Goal: Task Accomplishment & Management: Manage account settings

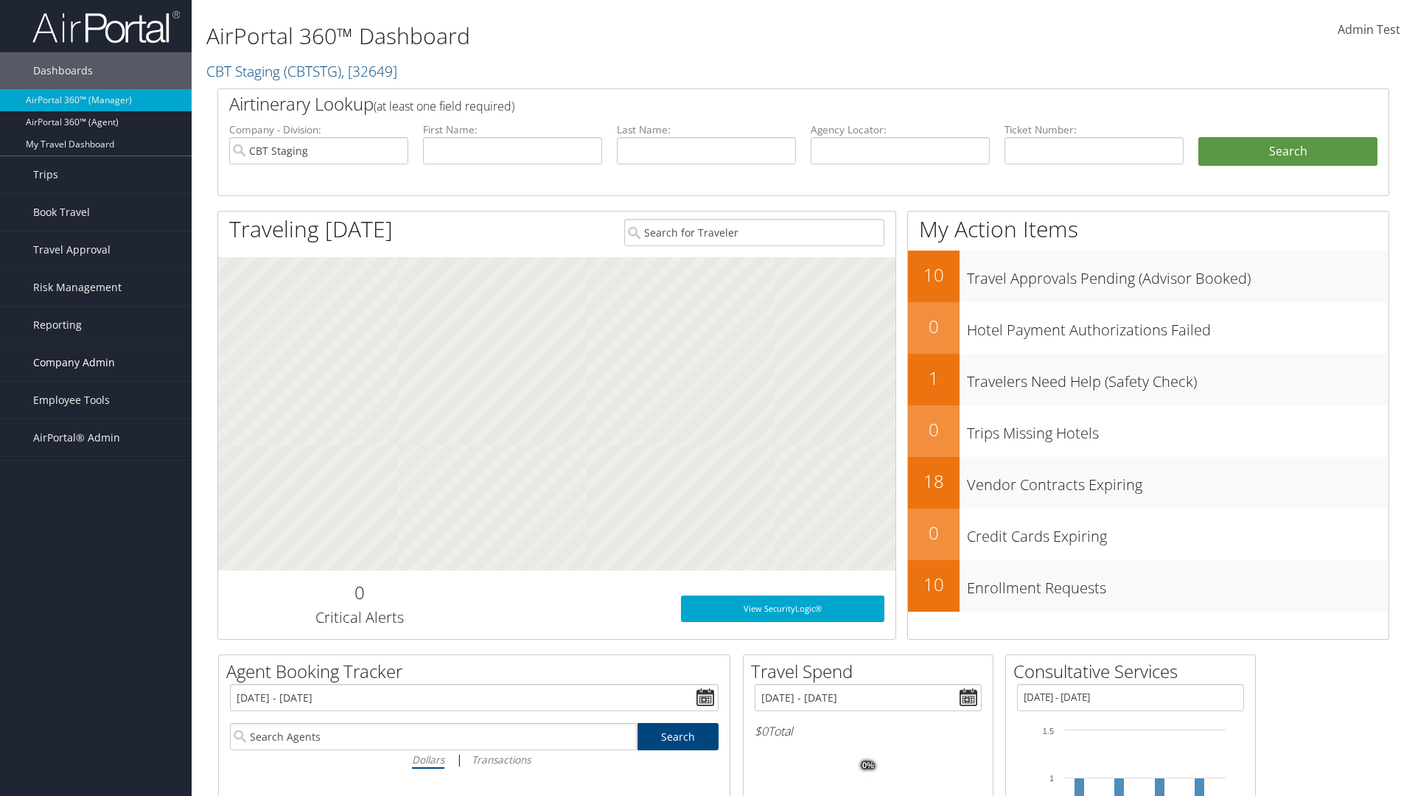
click at [96, 363] on span "Company Admin" at bounding box center [74, 362] width 82 height 37
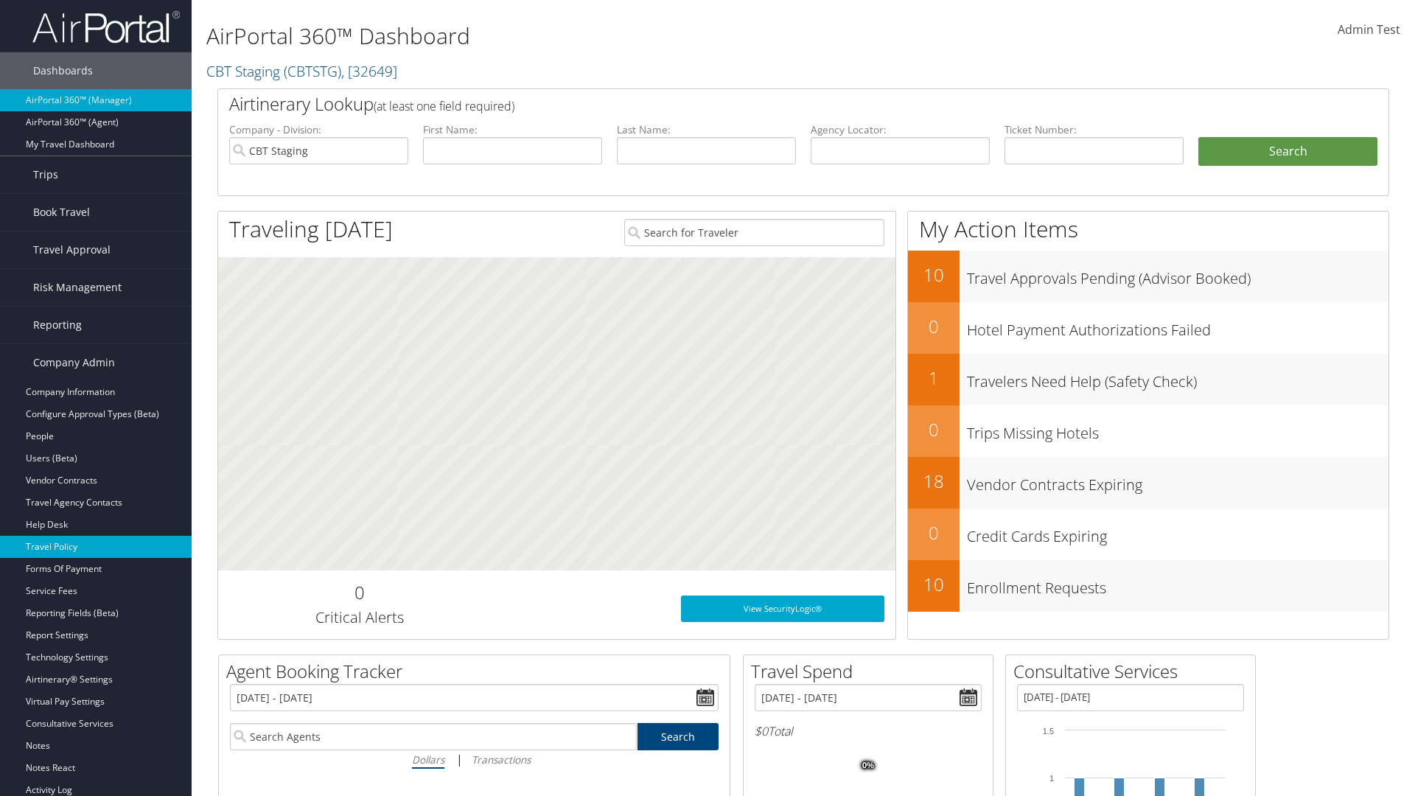
click at [96, 547] on link "Travel Policy" at bounding box center [96, 547] width 192 height 22
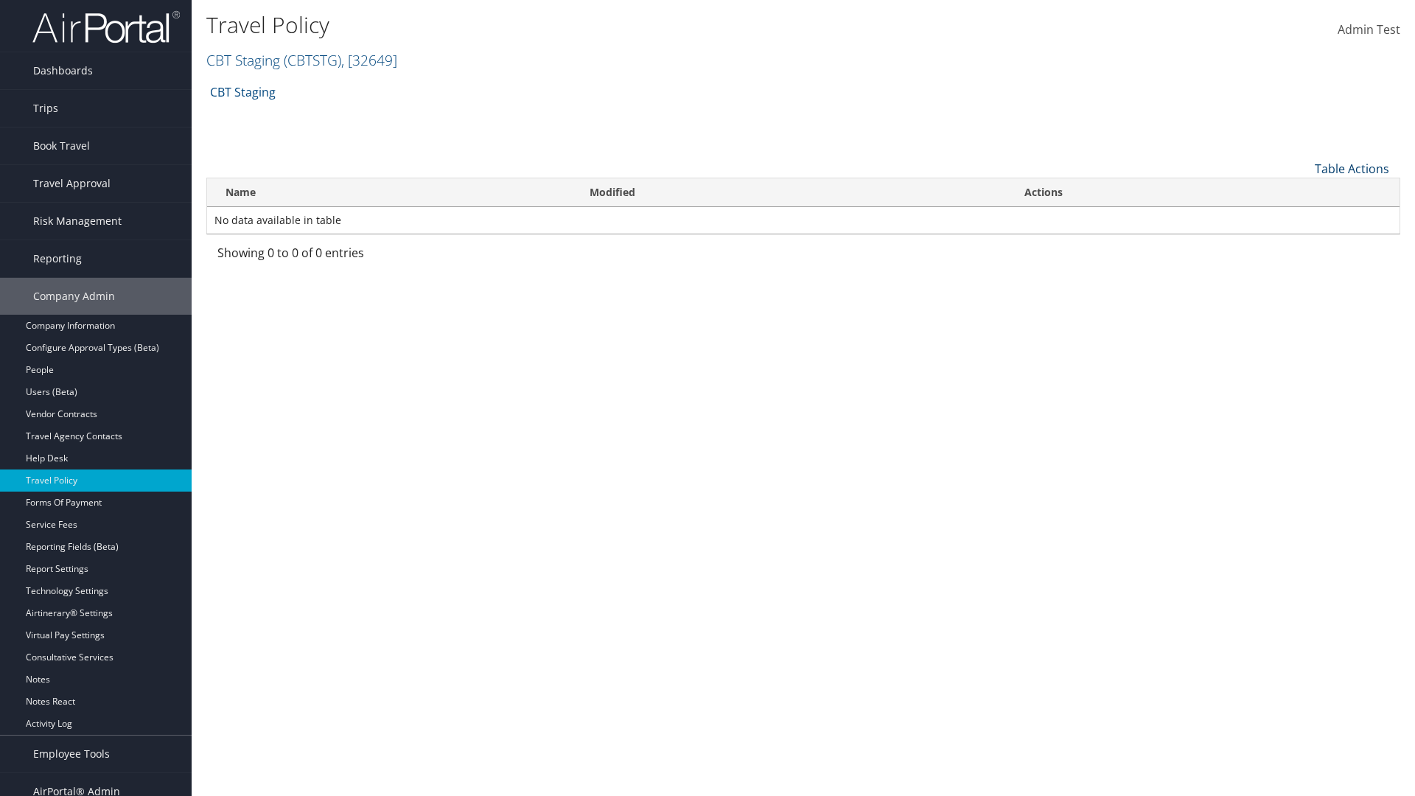
click at [1351, 168] on link "Table Actions" at bounding box center [1352, 169] width 74 height 16
click at [1302, 191] on link "Add New Policy" at bounding box center [1302, 191] width 194 height 25
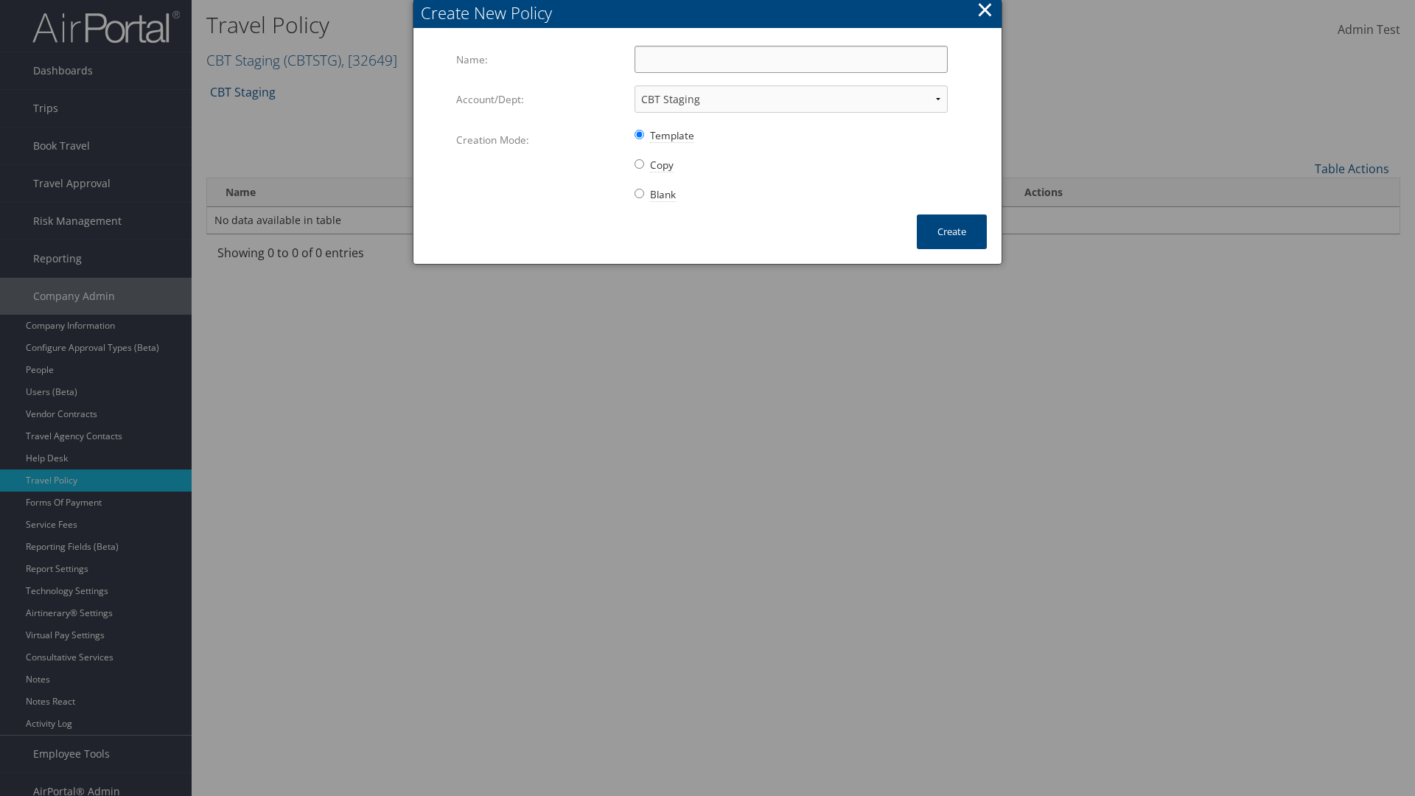
click at [791, 59] on input "Name:" at bounding box center [790, 59] width 313 height 27
type input "Auto Policy for 1479"
click at [951, 231] on button "Create" at bounding box center [952, 231] width 70 height 35
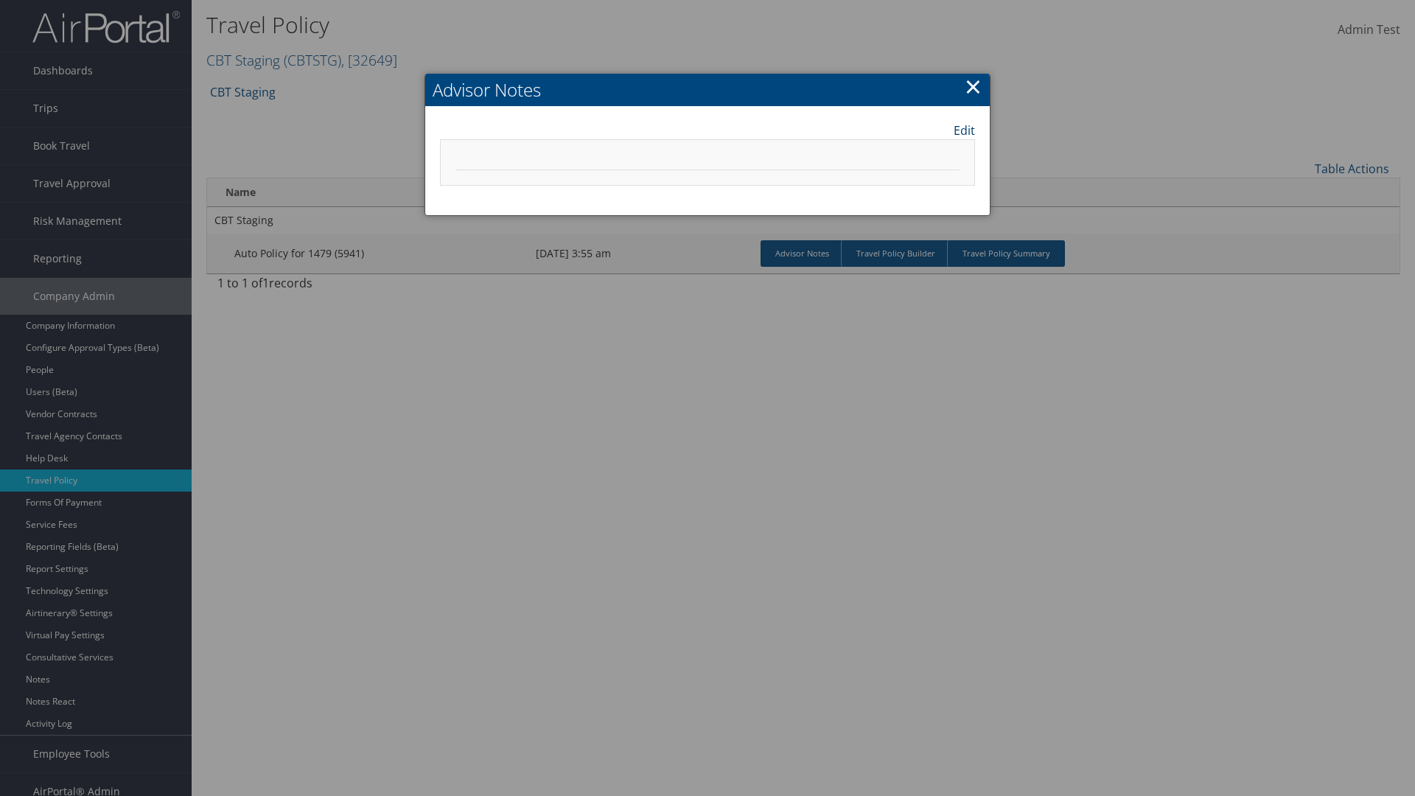
click at [964, 130] on link "Edit" at bounding box center [963, 131] width 21 height 18
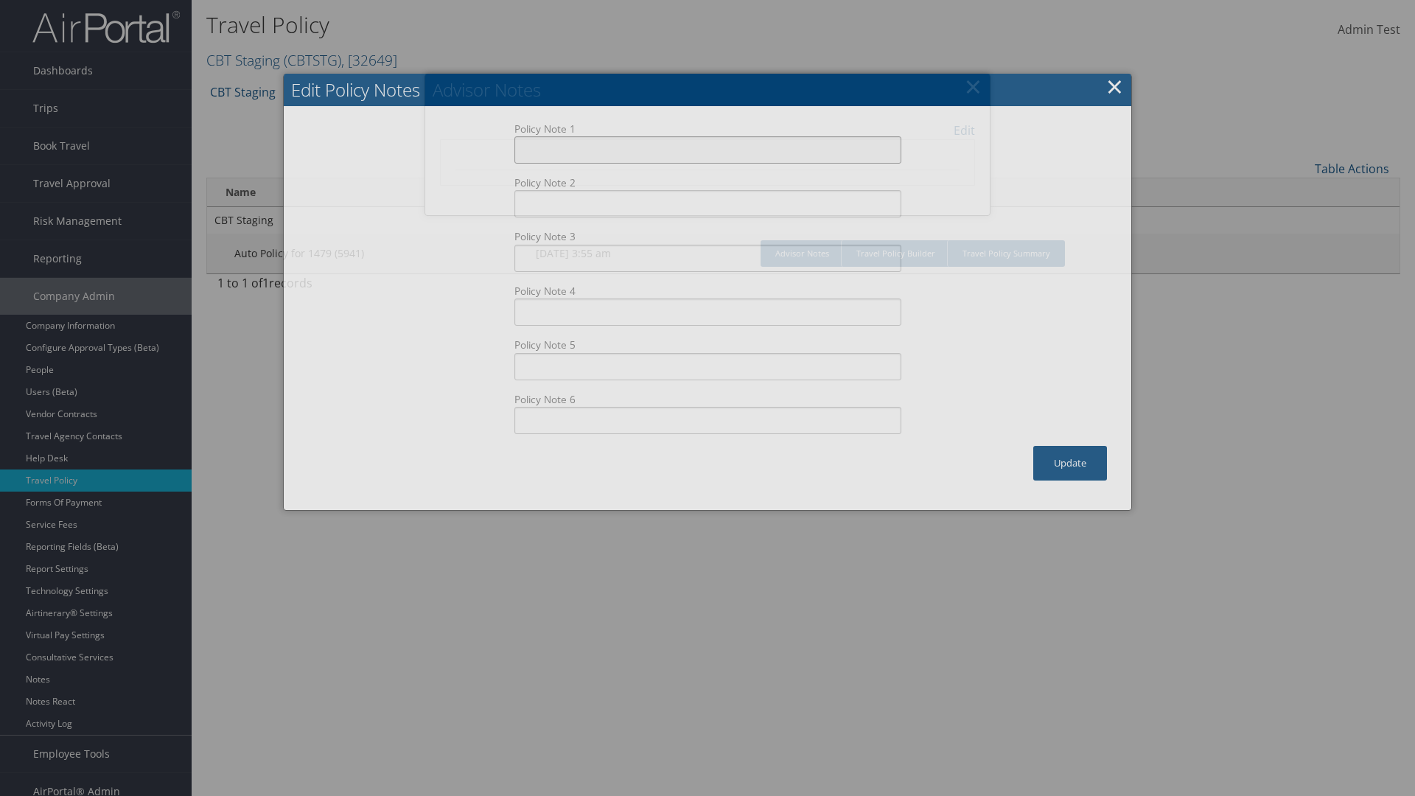
click at [707, 136] on input "Policy Note 1" at bounding box center [707, 149] width 387 height 27
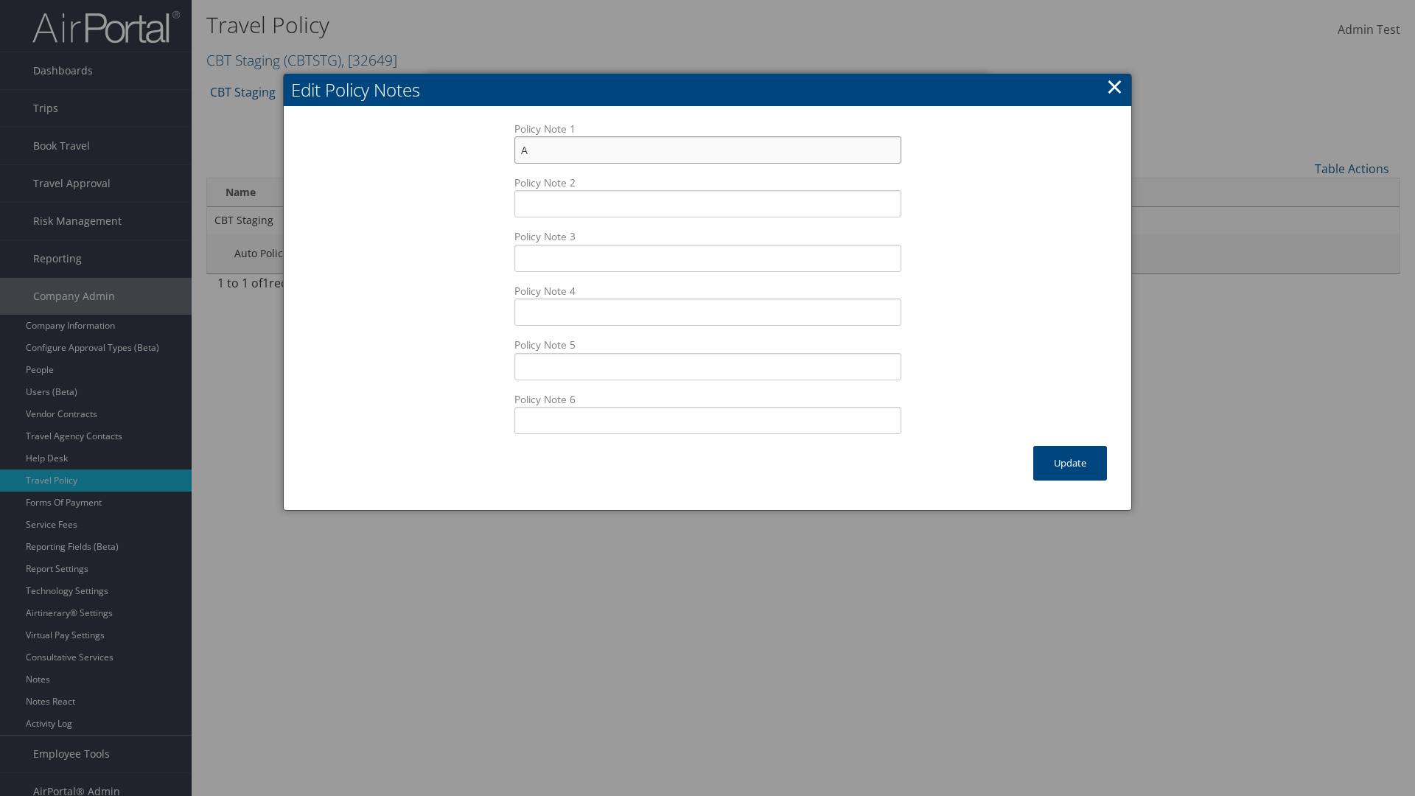
scroll to position [15, 0]
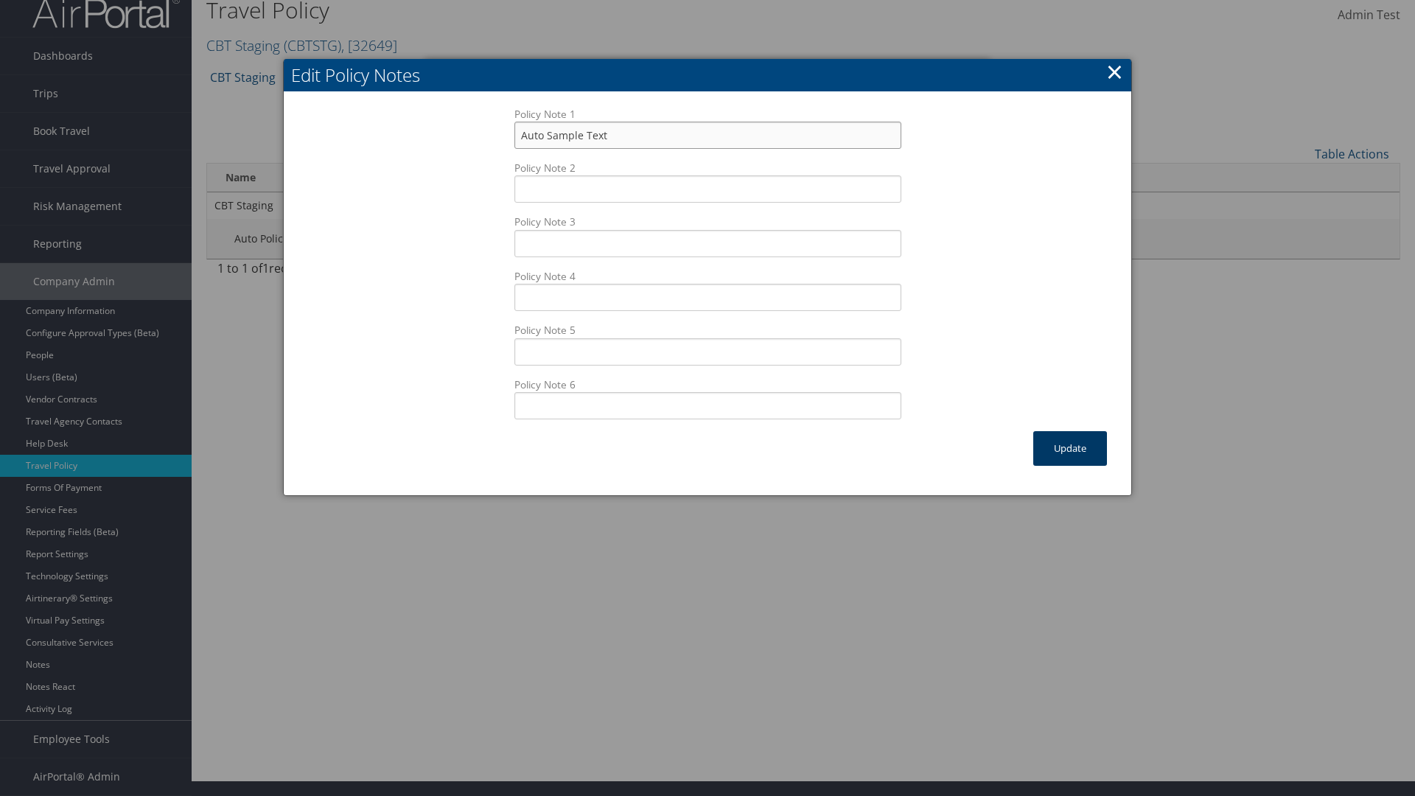
type input "Auto Sample Text"
click at [1070, 448] on button "Update" at bounding box center [1070, 448] width 74 height 35
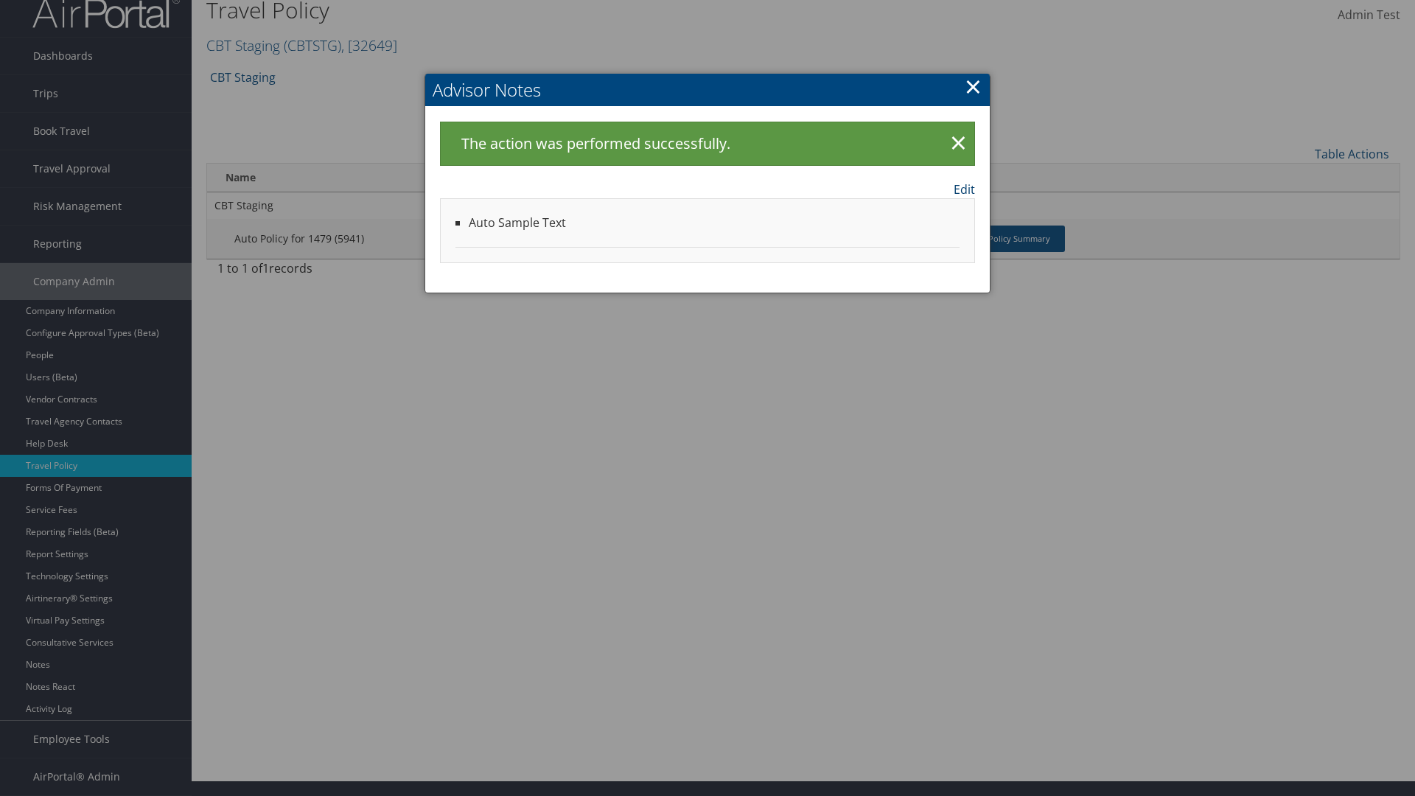
click at [964, 189] on link "Edit" at bounding box center [963, 190] width 21 height 18
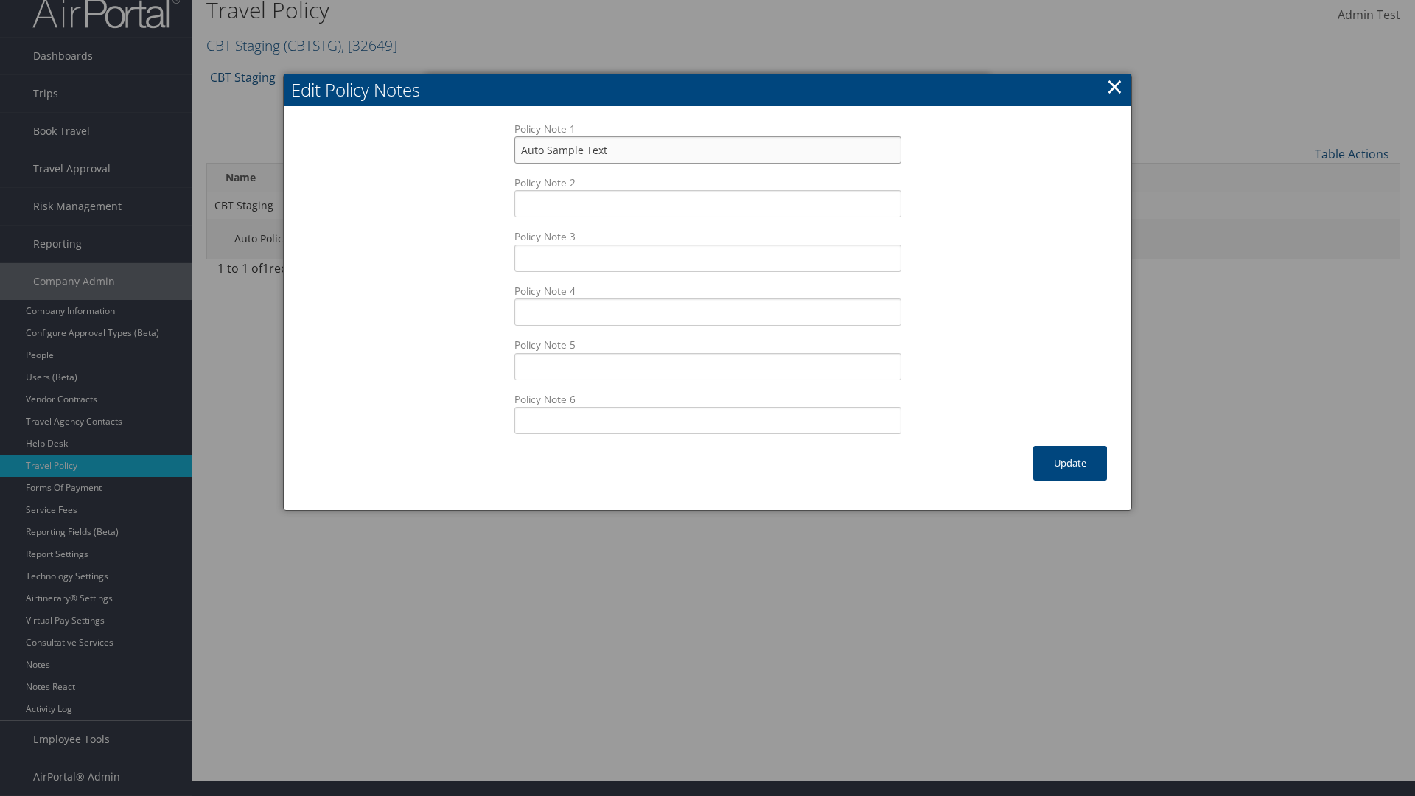
click at [707, 164] on input "Auto Sample Text" at bounding box center [707, 149] width 387 height 27
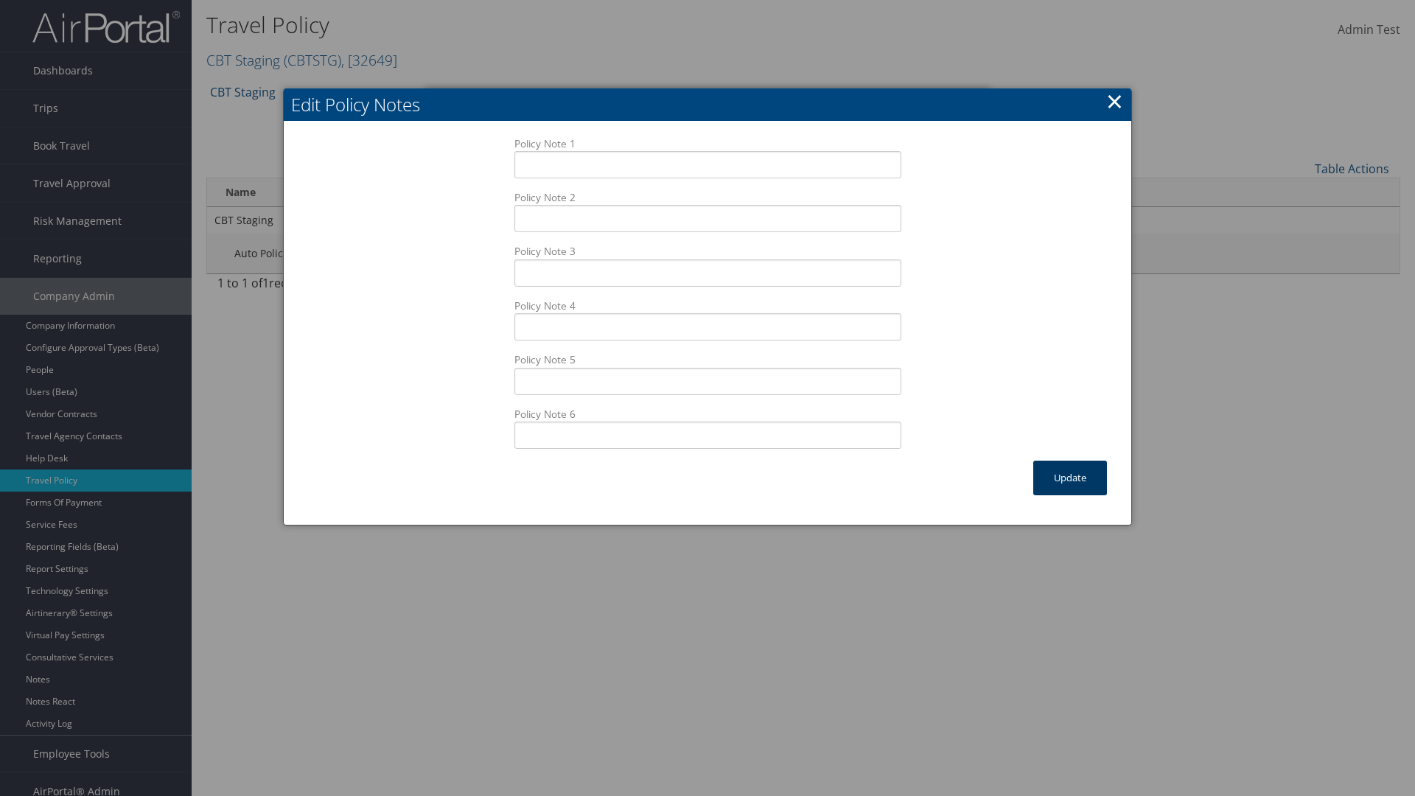
click at [1070, 477] on button "Update" at bounding box center [1070, 478] width 74 height 35
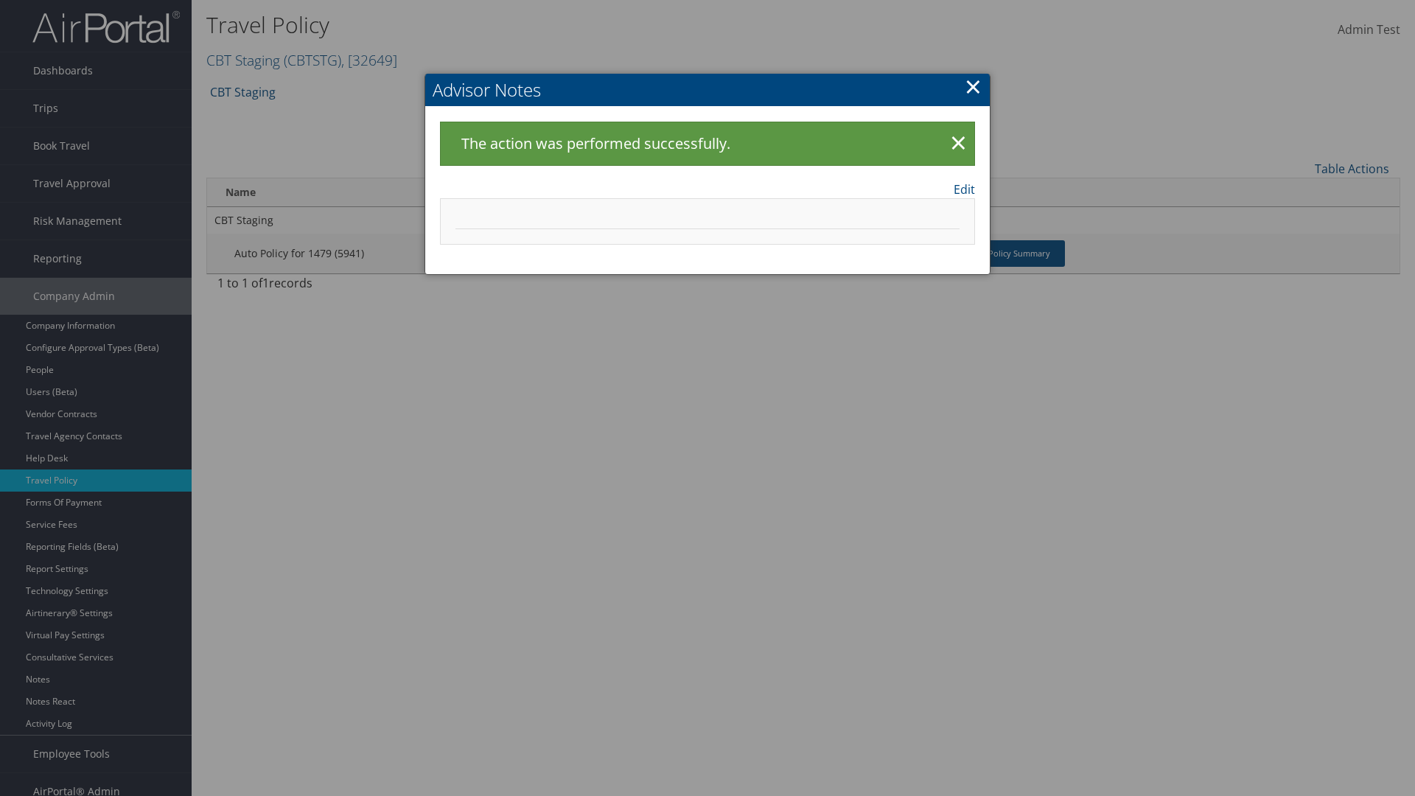
click at [973, 86] on link "×" at bounding box center [973, 85] width 17 height 29
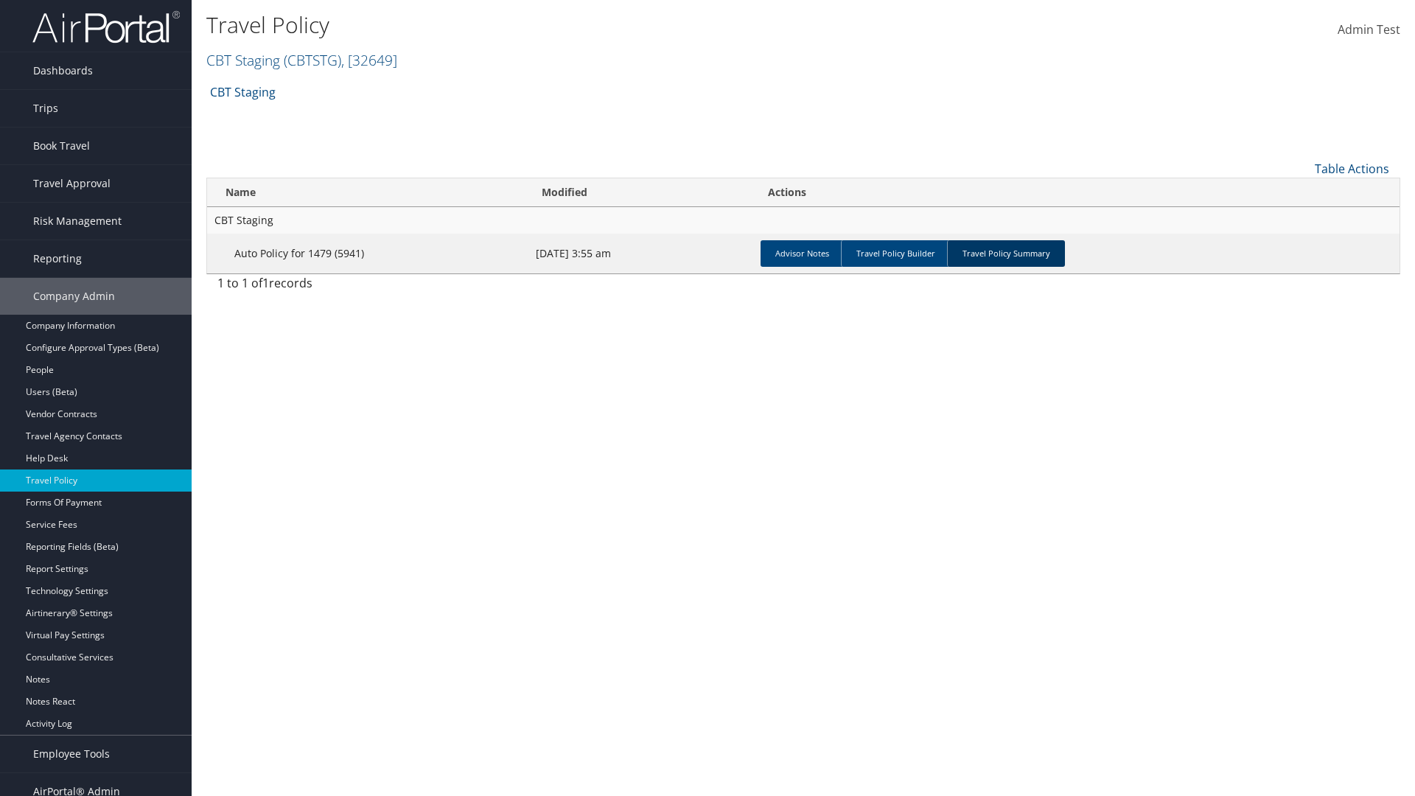
click at [1006, 253] on link "Travel Policy Summary" at bounding box center [1006, 253] width 118 height 27
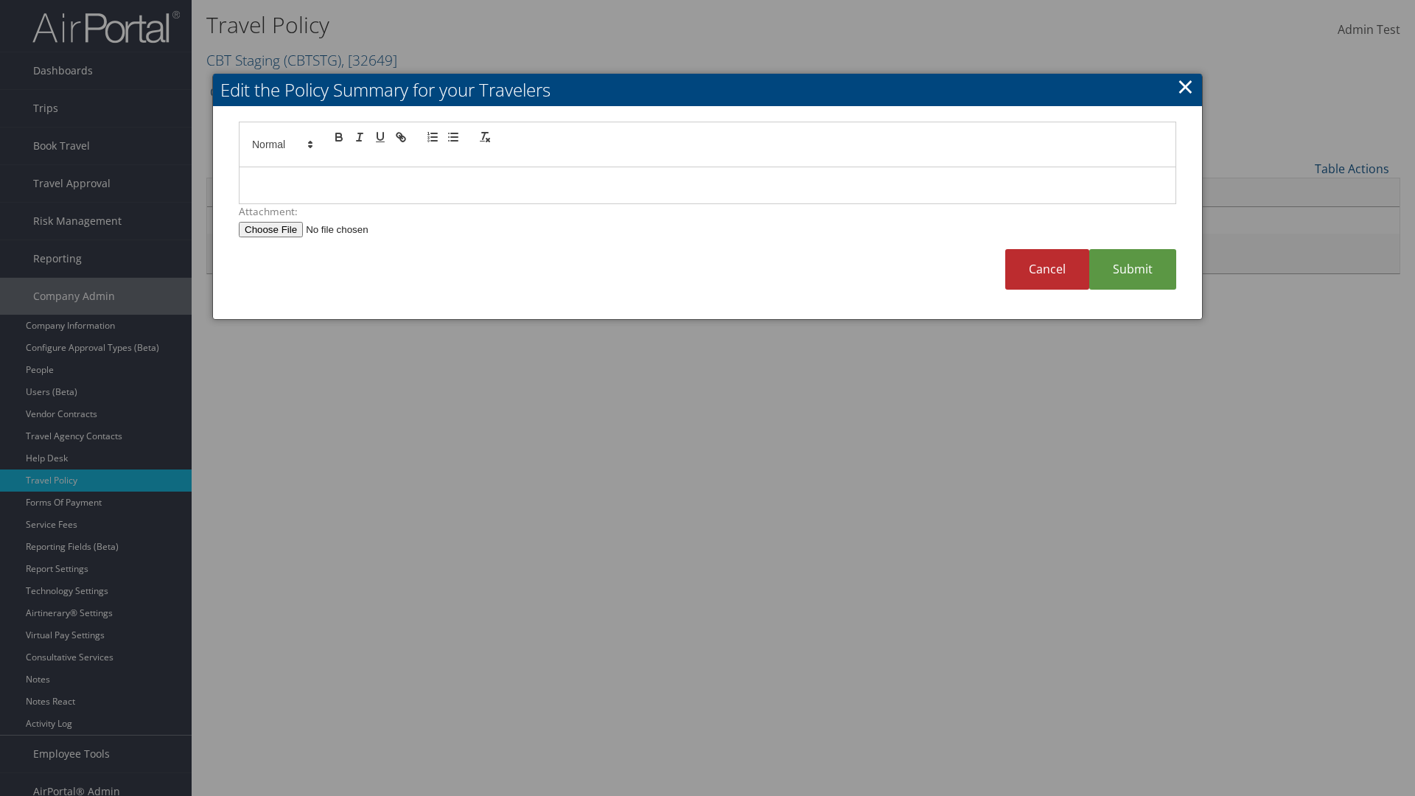
click at [707, 185] on p at bounding box center [708, 185] width 914 height 19
click at [1133, 269] on link "Submit" at bounding box center [1132, 269] width 87 height 41
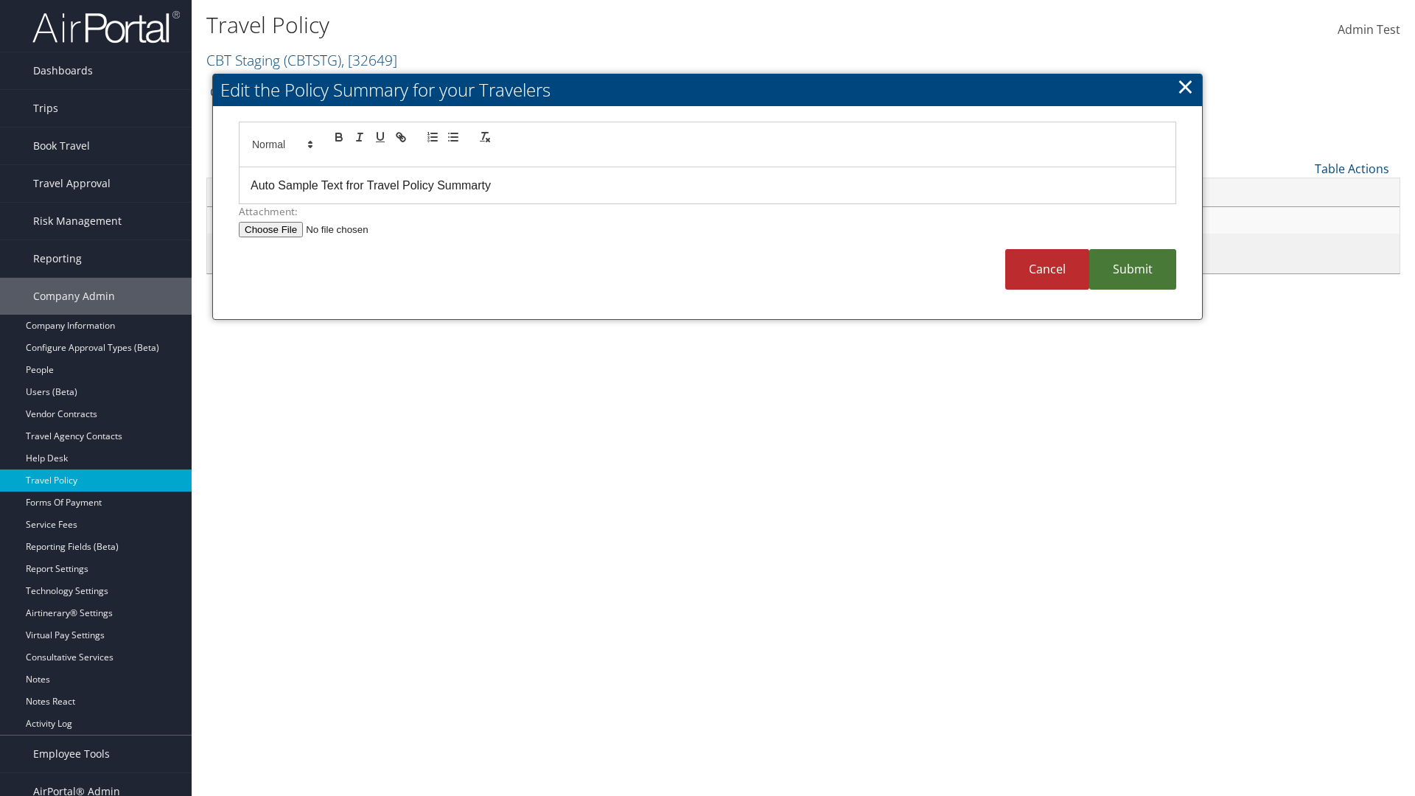
scroll to position [15, 0]
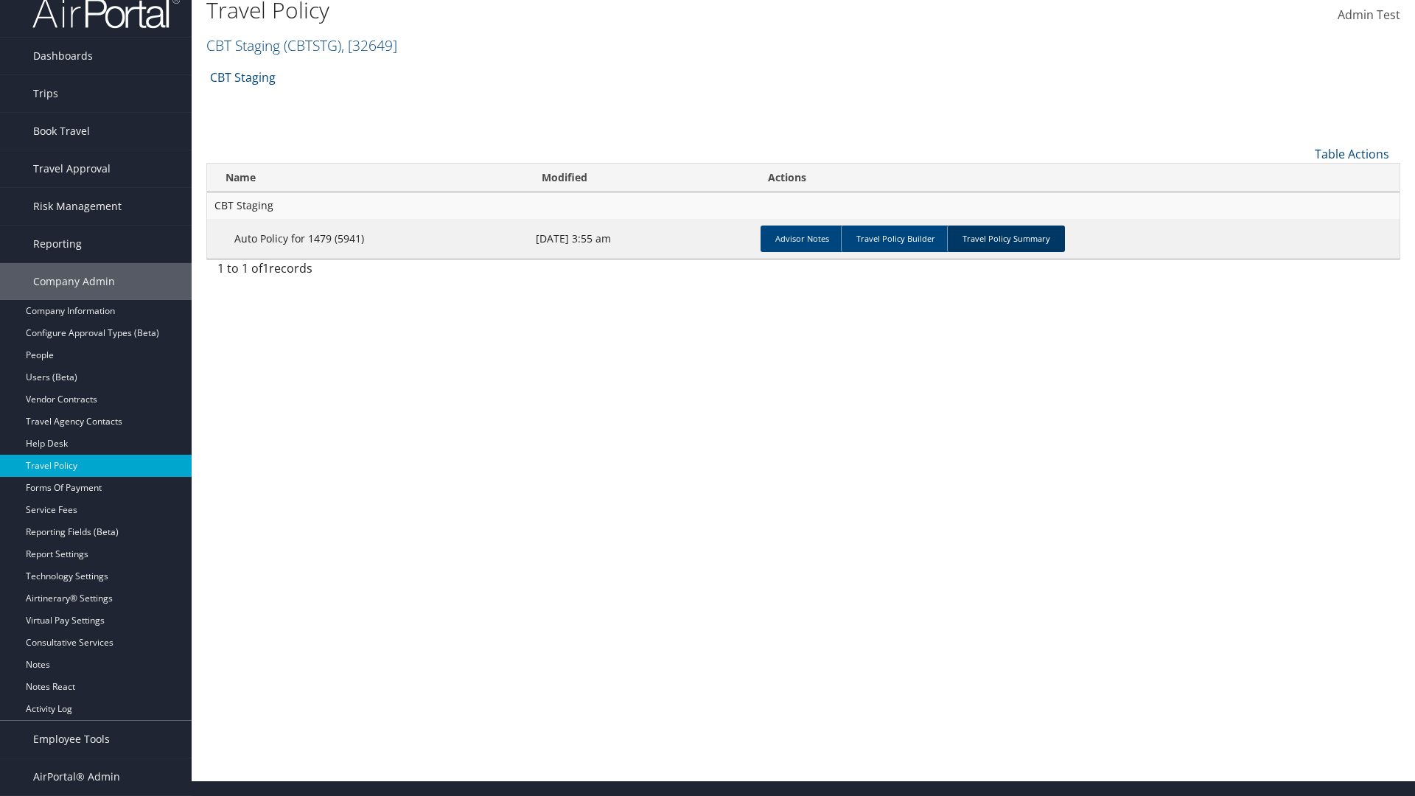
click at [1006, 238] on link "Travel Policy Summary" at bounding box center [1006, 238] width 118 height 27
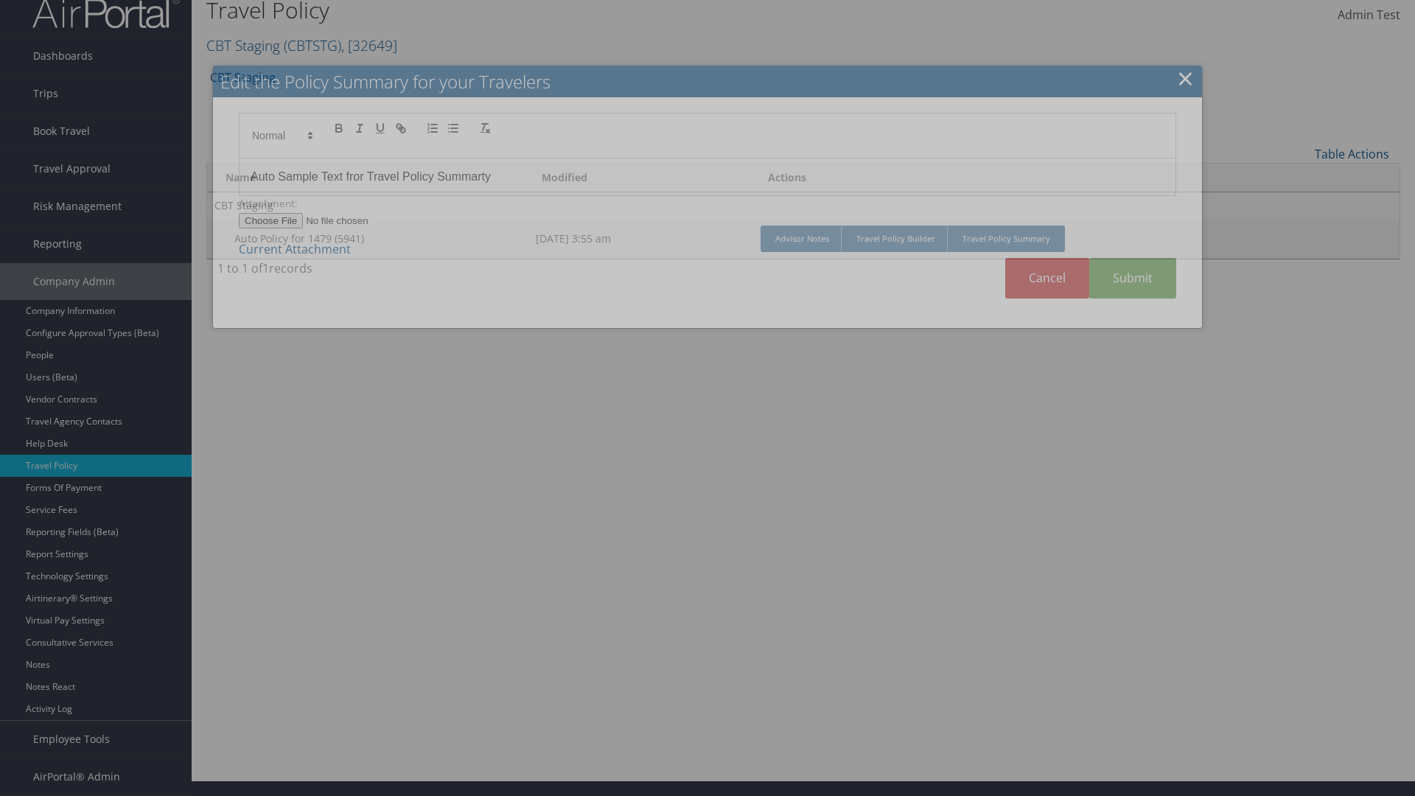
click at [707, 185] on p "Auto Sample Text fror Travel Policy Summarty" at bounding box center [708, 176] width 914 height 19
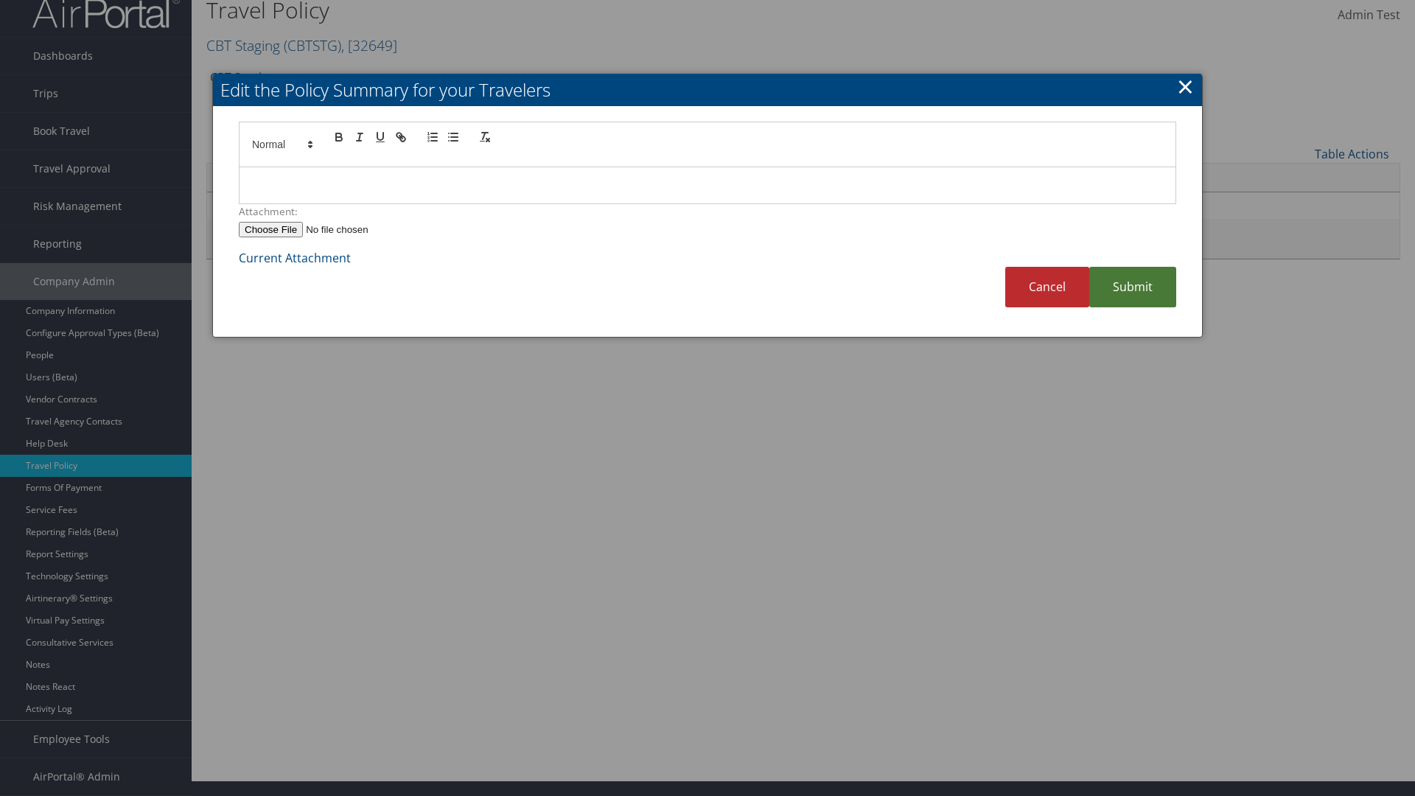
click at [1133, 287] on link "Submit" at bounding box center [1132, 287] width 87 height 41
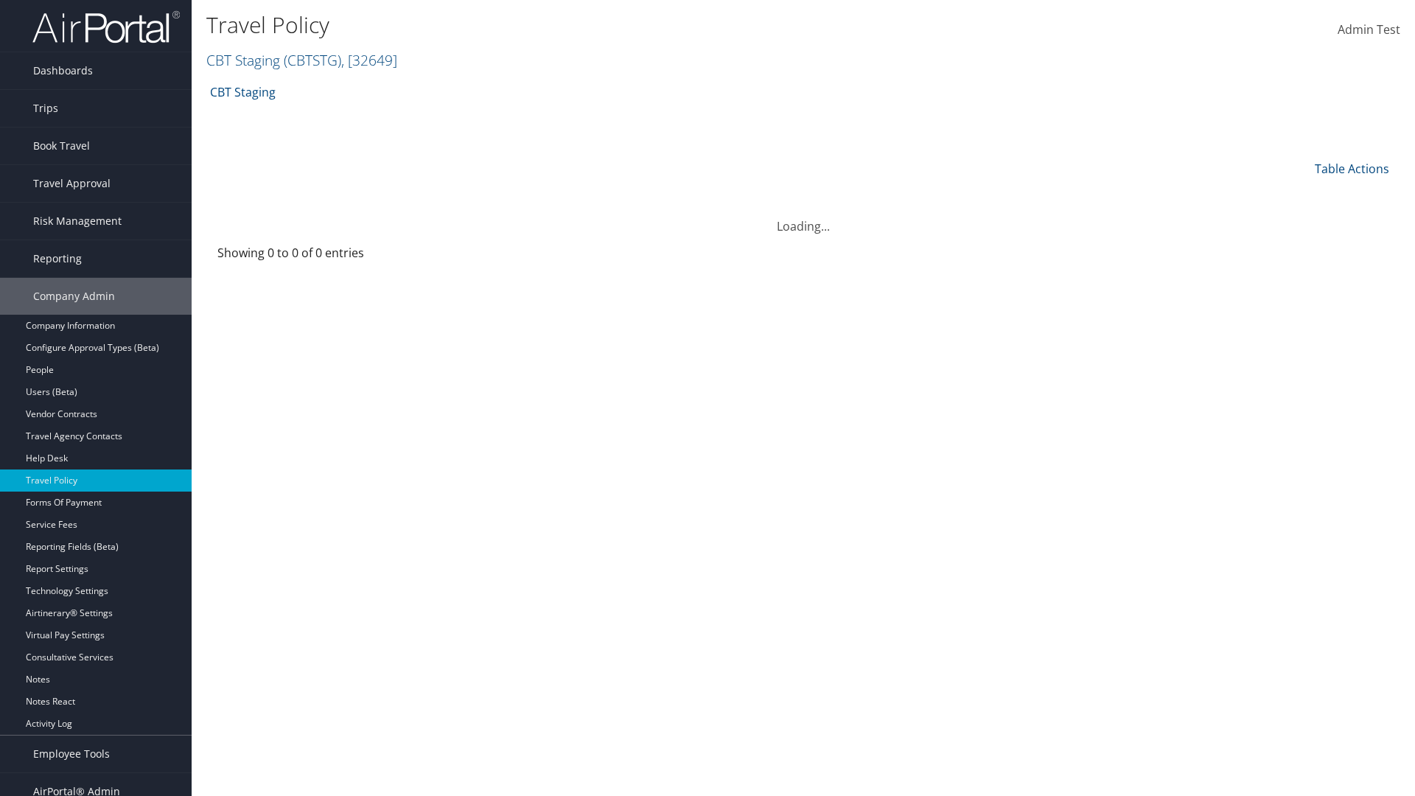
scroll to position [15, 0]
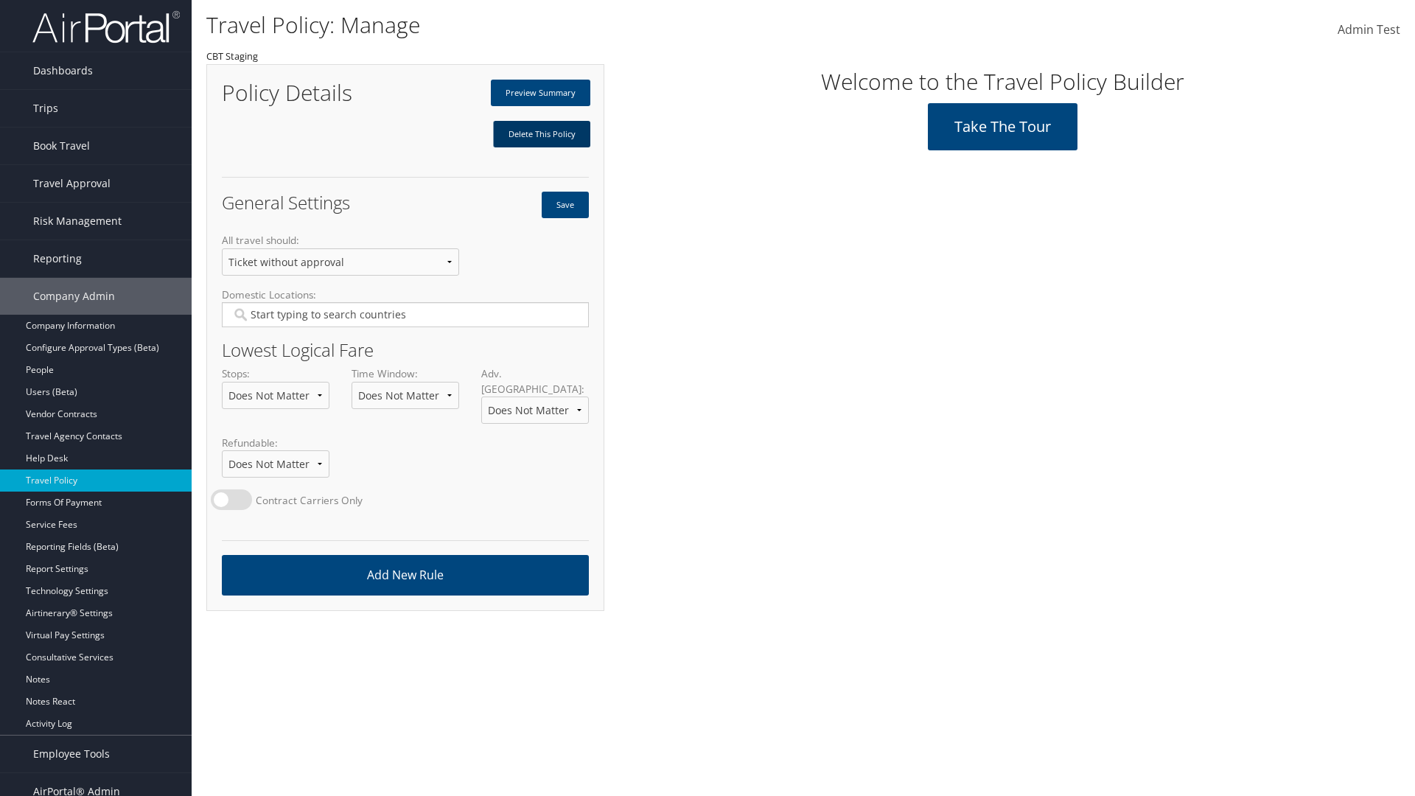
click at [541, 134] on link "Delete This Policy" at bounding box center [541, 134] width 97 height 27
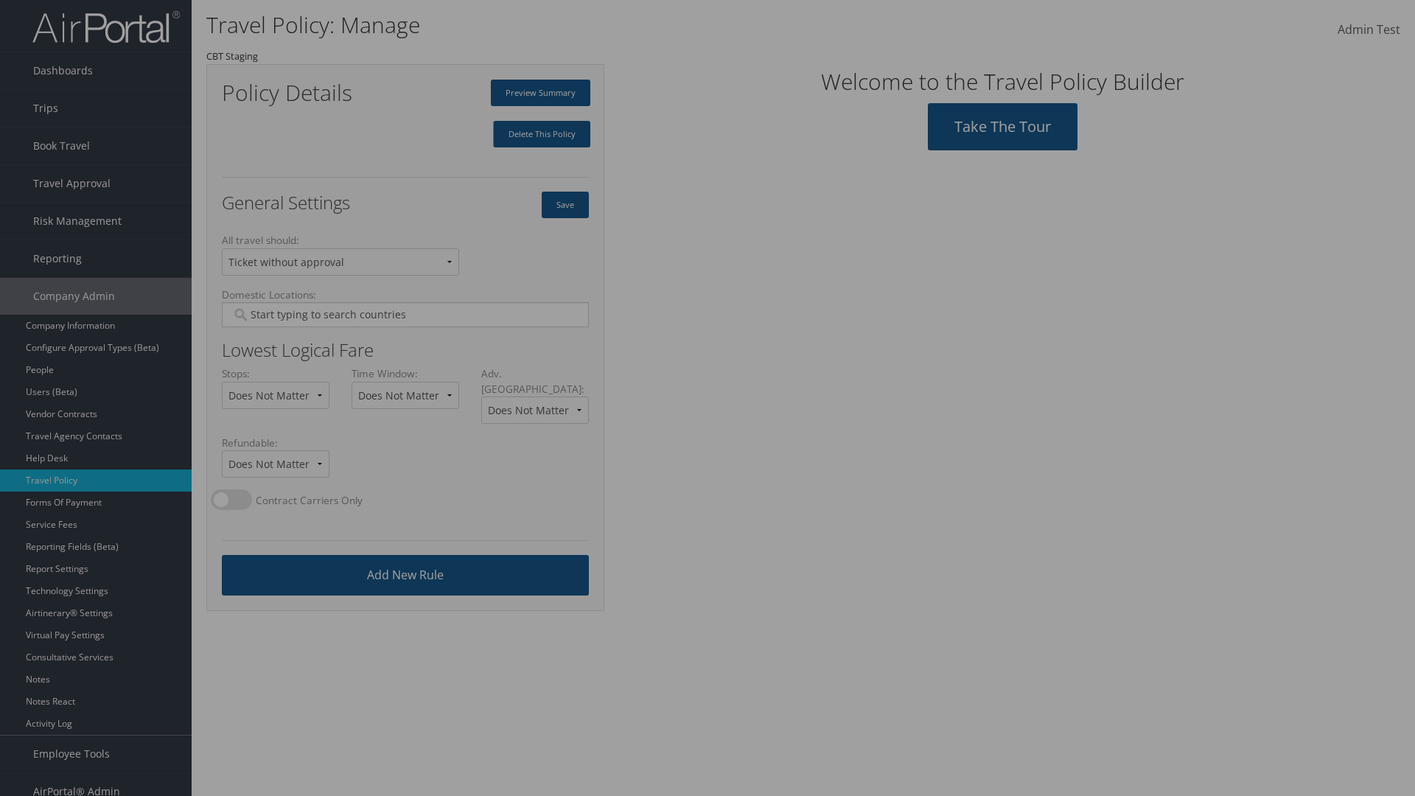
click at [0, 0] on input "Type YES to continue:" at bounding box center [0, 0] width 0 height 0
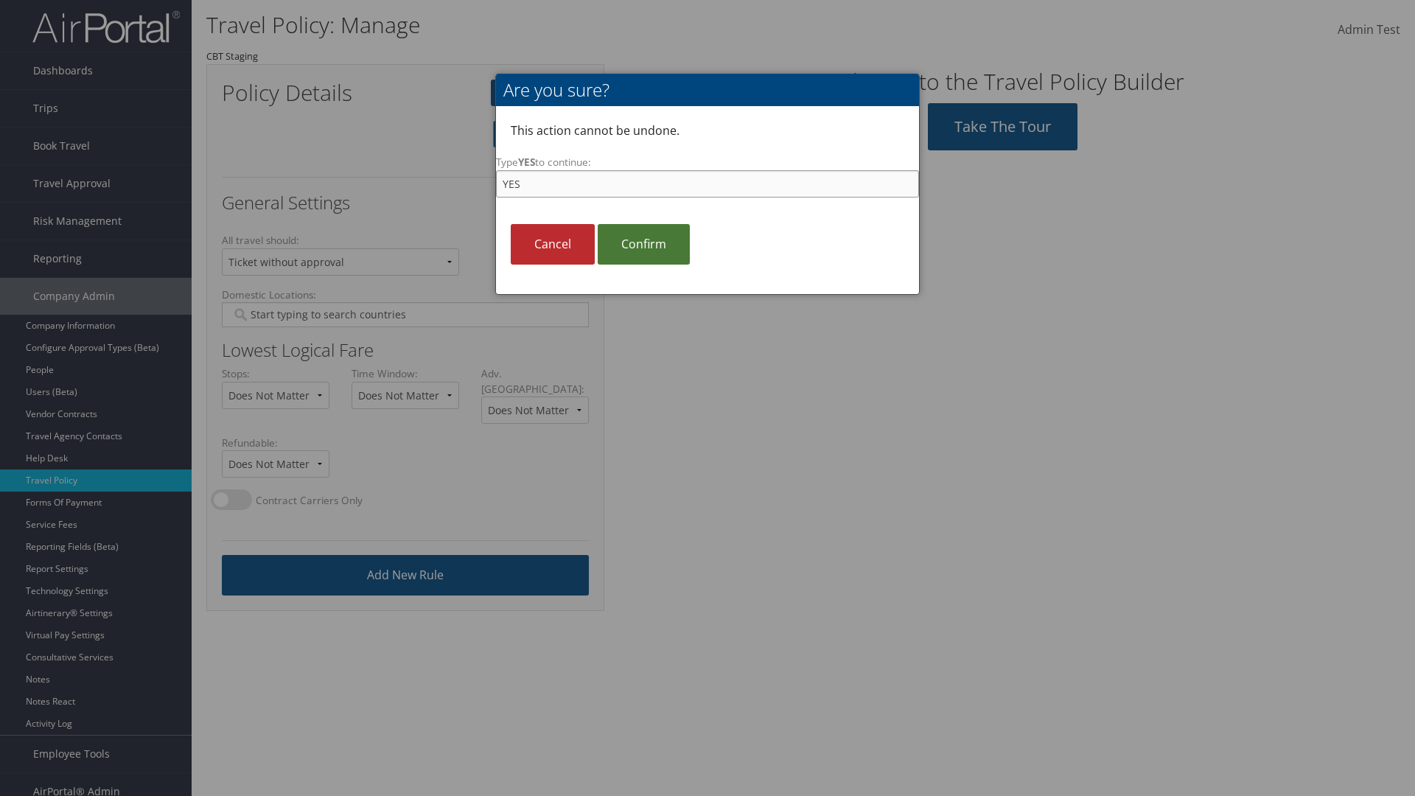
type input "YES"
click at [643, 244] on link "Confirm" at bounding box center [644, 244] width 92 height 41
